Goal: Check status: Check status

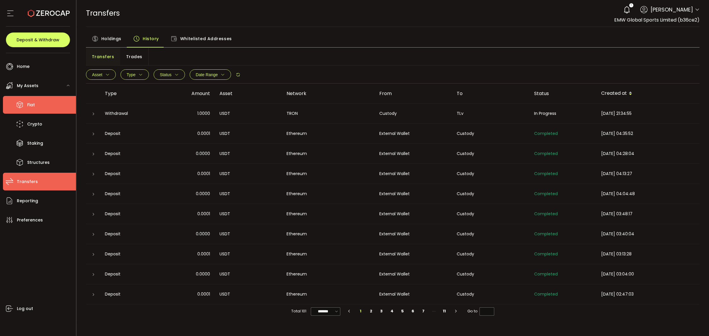
click at [34, 106] on span "Fiat" at bounding box center [31, 105] width 8 height 9
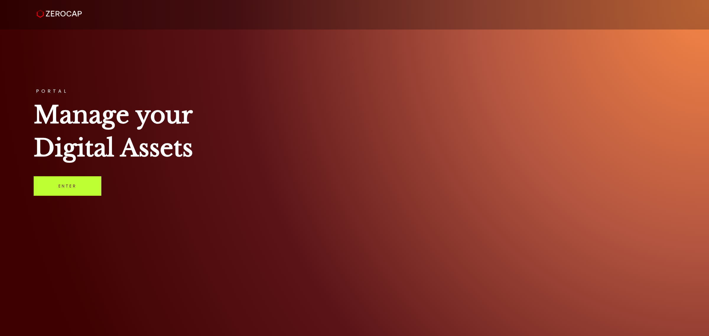
click at [67, 185] on link "Enter" at bounding box center [68, 186] width 68 height 20
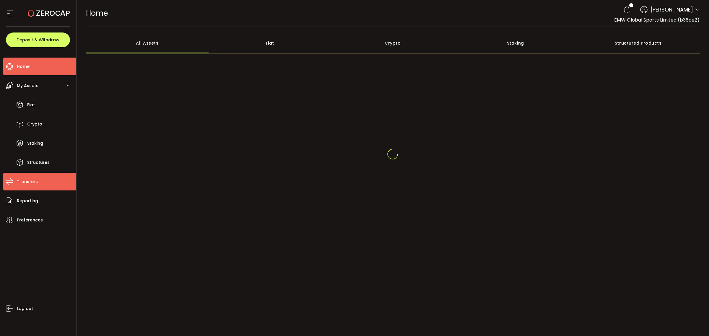
click at [33, 178] on span "Transfers" at bounding box center [27, 182] width 21 height 9
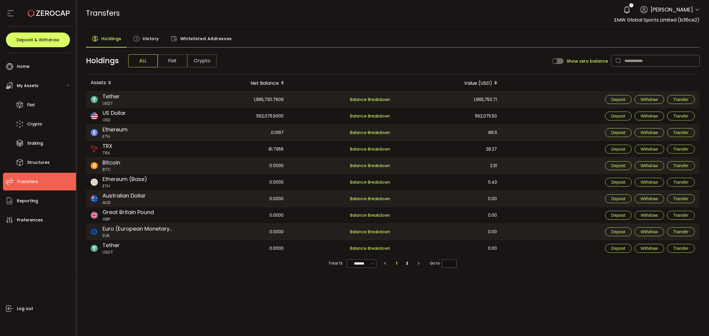
click at [144, 36] on span "History" at bounding box center [151, 39] width 16 height 12
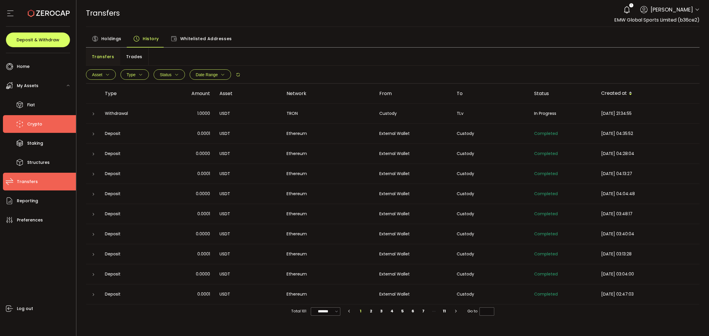
click at [49, 132] on li "Crypto" at bounding box center [39, 124] width 73 height 18
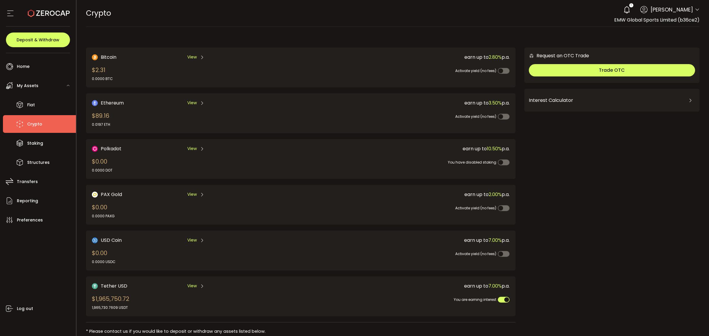
click at [192, 287] on div "Tether USD View $1,965,750.72 1,965,730.7609 USDT" at bounding box center [186, 297] width 188 height 28
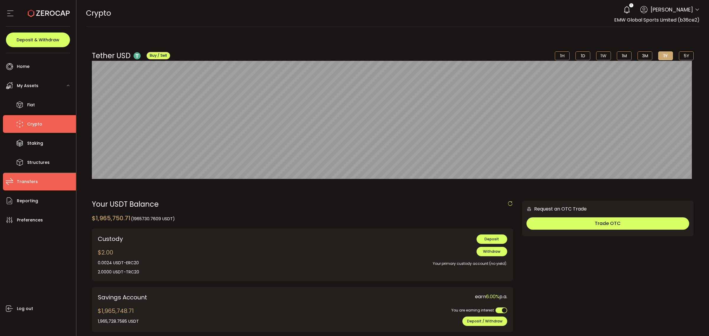
click at [36, 179] on span "Transfers" at bounding box center [27, 182] width 21 height 9
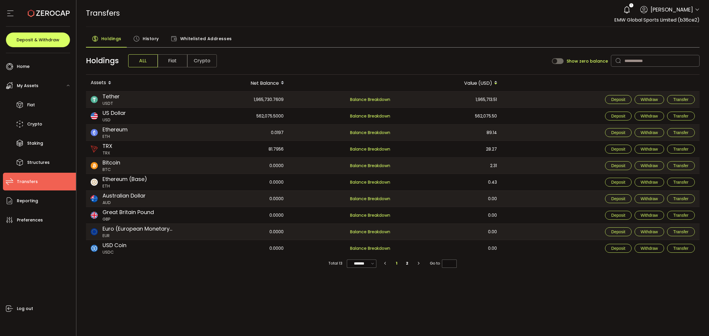
click at [150, 36] on span "History" at bounding box center [151, 39] width 16 height 12
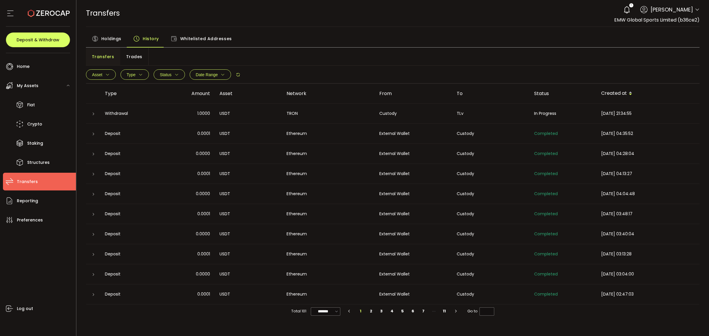
click at [225, 114] on div "USDT" at bounding box center [248, 113] width 67 height 7
click at [94, 114] on icon at bounding box center [94, 114] width 4 height 4
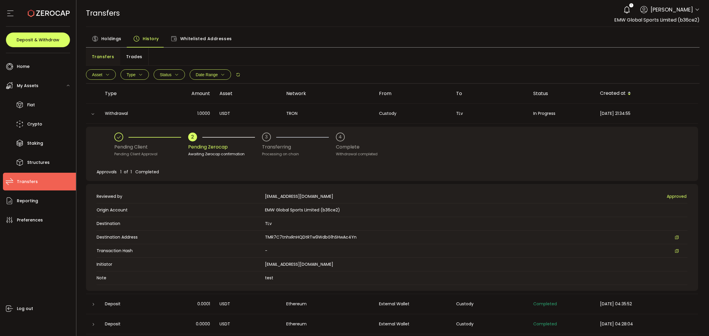
click at [94, 114] on icon at bounding box center [93, 114] width 4 height 4
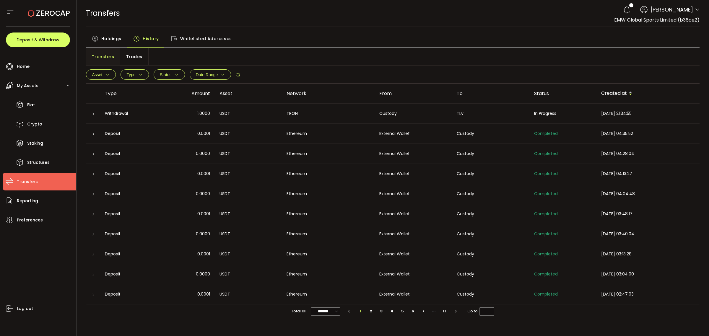
click at [303, 35] on div "Holdings History Whitelisted Addresses" at bounding box center [393, 40] width 614 height 15
click at [24, 73] on li "Home" at bounding box center [39, 67] width 73 height 18
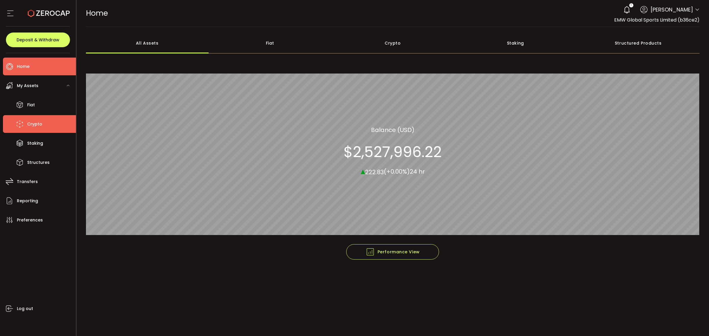
click at [38, 119] on li "Crypto" at bounding box center [39, 124] width 73 height 18
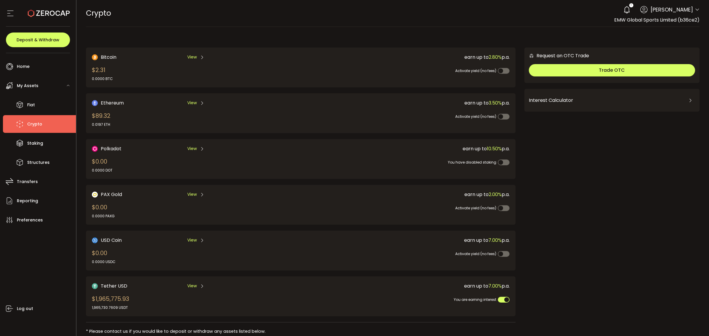
click at [179, 285] on div "Tether USD View" at bounding box center [186, 286] width 188 height 7
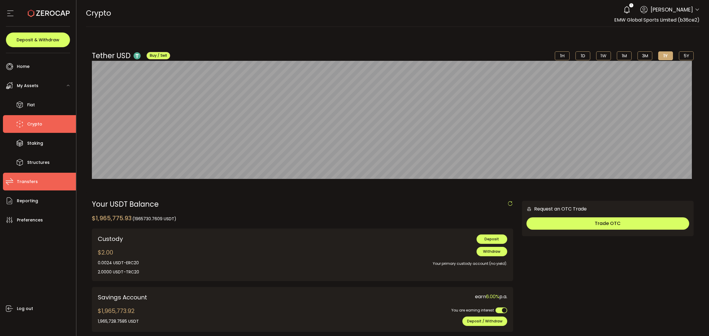
click at [34, 178] on span "Transfers" at bounding box center [27, 182] width 21 height 9
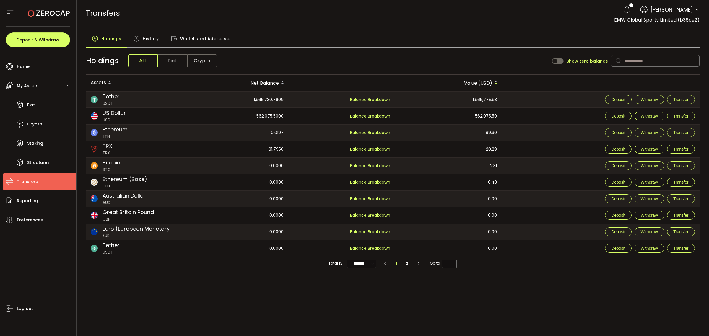
click at [152, 39] on span "History" at bounding box center [151, 39] width 16 height 12
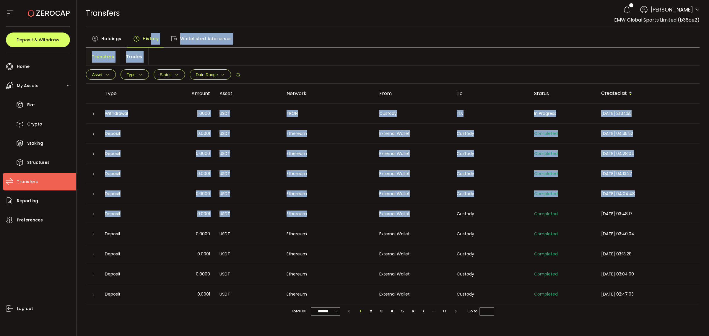
drag, startPoint x: 152, startPoint y: 39, endPoint x: 464, endPoint y: 211, distance: 356.9
click at [464, 211] on div "Holdings History Whitelisted Addresses Transfers Trades Asset BTC ETH USDT-ERC2…" at bounding box center [393, 176] width 614 height 286
click at [464, 211] on div "Custody" at bounding box center [490, 214] width 77 height 7
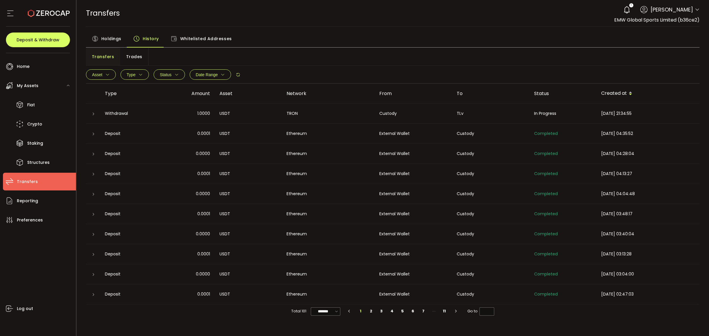
click at [93, 114] on icon at bounding box center [94, 114] width 4 height 4
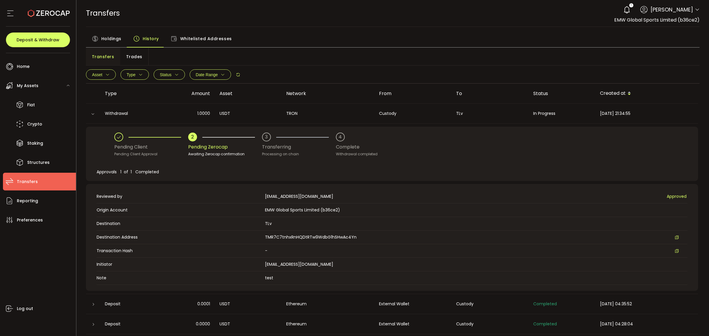
click at [93, 114] on icon at bounding box center [93, 114] width 4 height 4
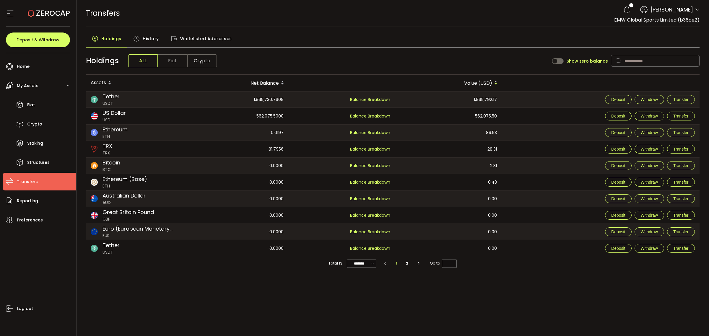
click at [157, 41] on span "History" at bounding box center [151, 39] width 16 height 12
click at [154, 41] on span "History" at bounding box center [151, 39] width 16 height 12
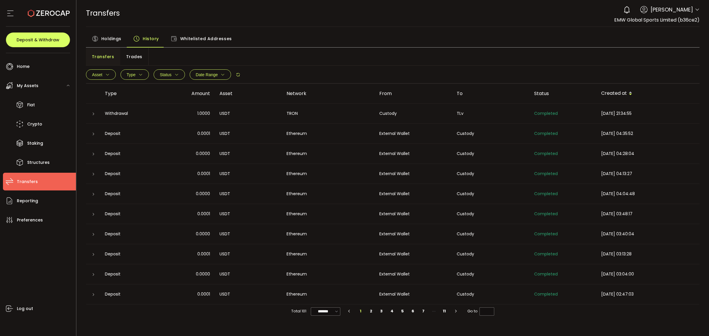
click at [226, 117] on td "USDT" at bounding box center [248, 114] width 67 height 20
click at [96, 113] on div at bounding box center [93, 114] width 14 height 6
click at [95, 113] on icon at bounding box center [94, 114] width 4 height 4
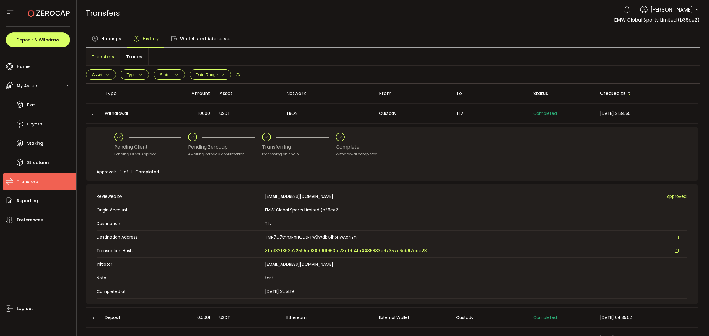
click at [172, 153] on div "Pending Client Approval" at bounding box center [151, 154] width 74 height 6
drag, startPoint x: 395, startPoint y: 249, endPoint x: 439, endPoint y: 257, distance: 44.2
click at [439, 257] on td "Transaction Hash 81fcf32f862e22595b0309f6119631c78af9f41b4486883d97357c6cb92cdd…" at bounding box center [392, 251] width 591 height 14
click at [415, 250] on span "81fcf32f862e22595b0309f6119631c78af9f41b4486883d97357c6cb92cdd23" at bounding box center [346, 251] width 162 height 6
click at [35, 269] on div "Log out" at bounding box center [39, 280] width 73 height 103
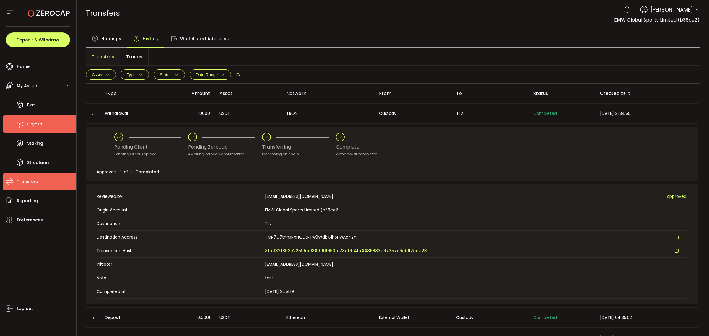
click at [44, 119] on li "Crypto" at bounding box center [39, 124] width 73 height 18
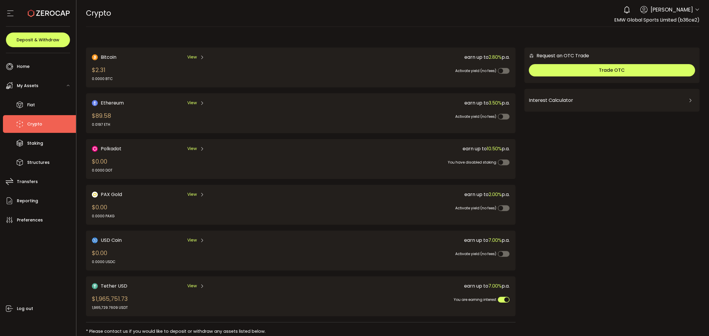
click at [192, 285] on span "View" at bounding box center [191, 286] width 9 height 6
